Goal: Find specific page/section: Find specific page/section

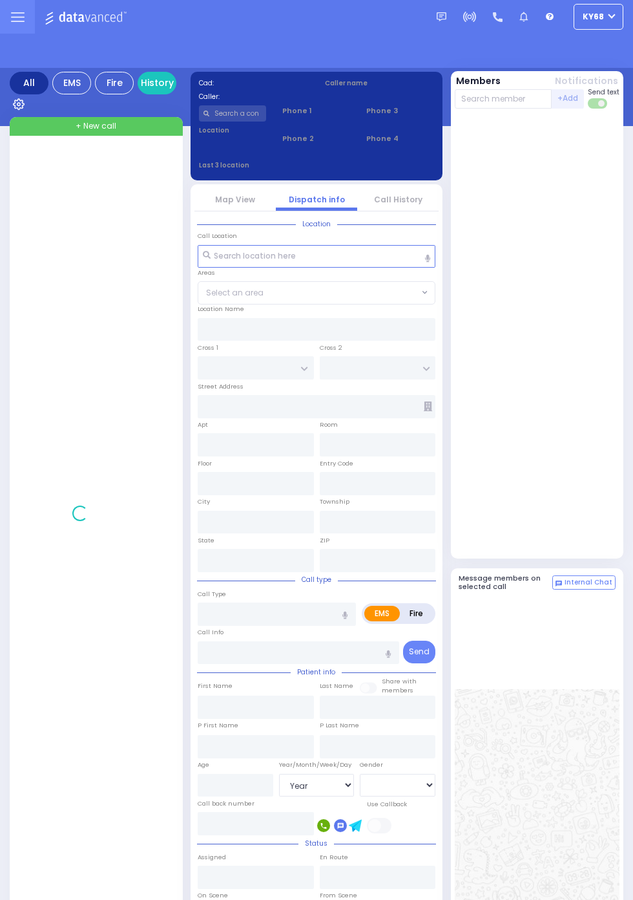
select select "Year"
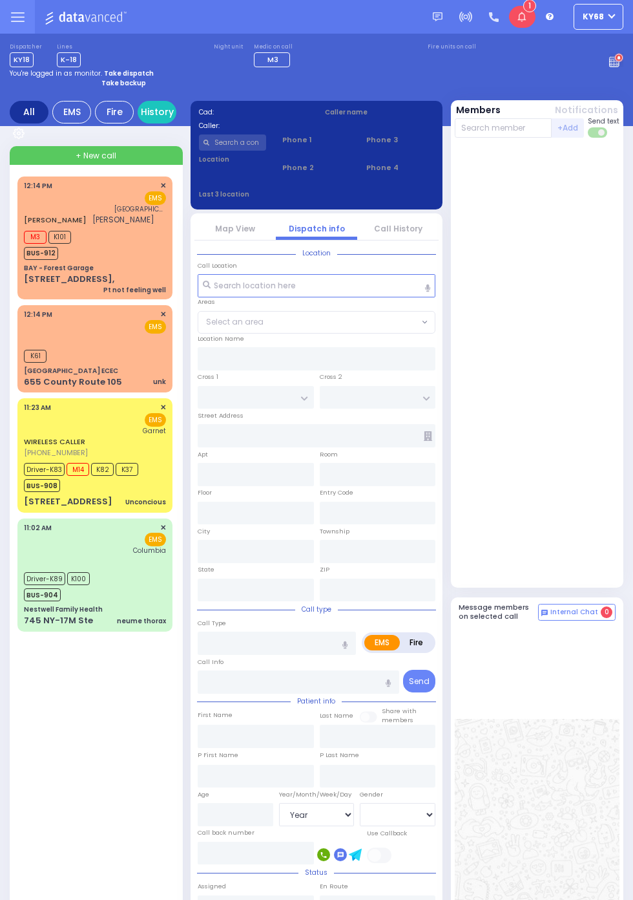
select select "Year"
click at [167, 111] on link "History" at bounding box center [157, 112] width 39 height 23
